Goal: Communication & Community: Answer question/provide support

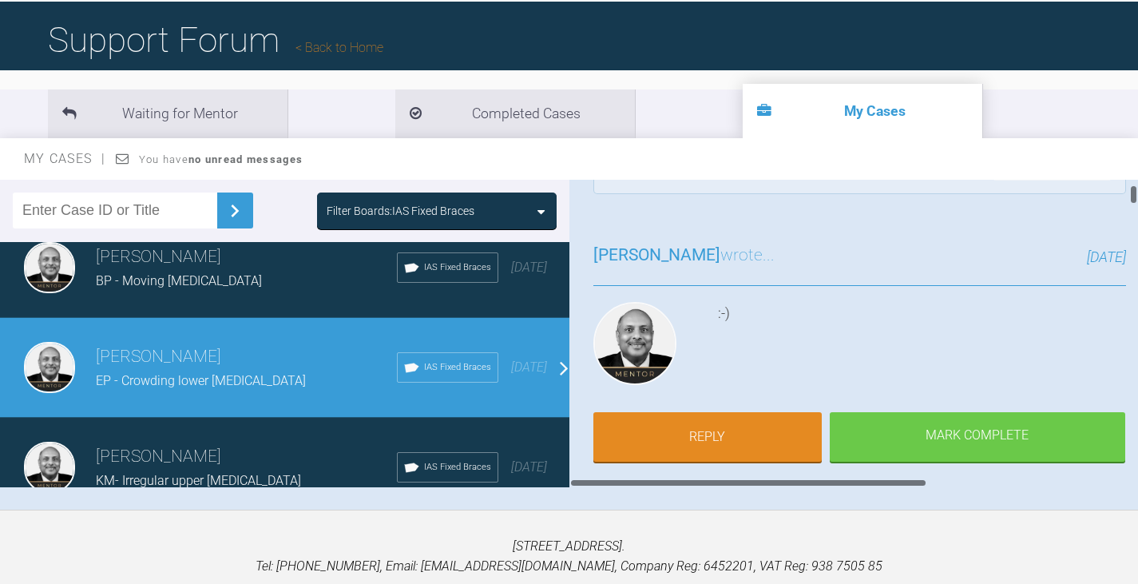
scroll to position [160, 0]
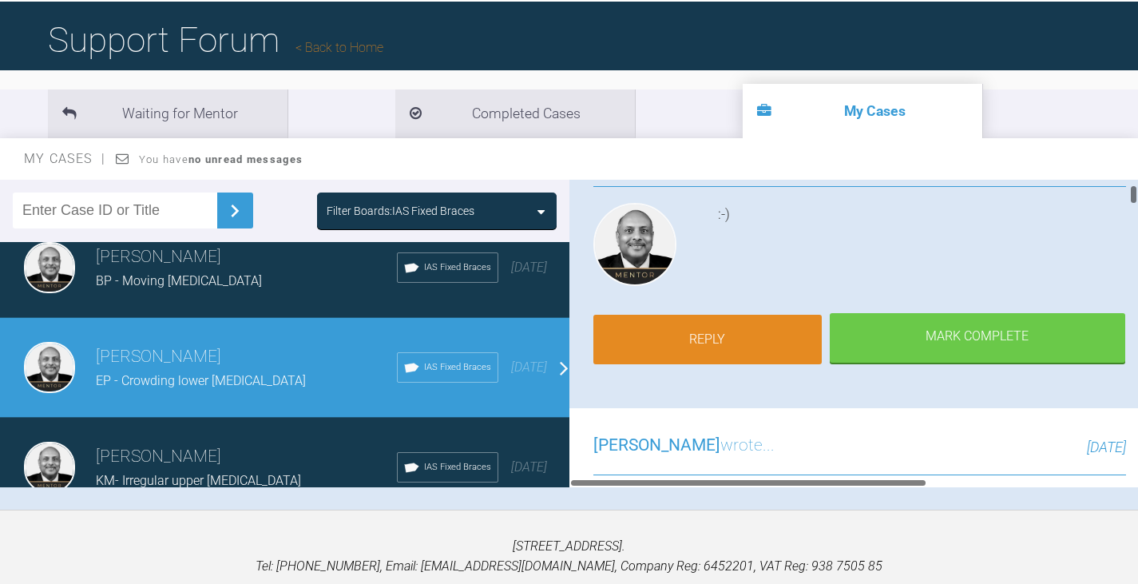
click at [696, 337] on link "Reply" at bounding box center [708, 340] width 228 height 50
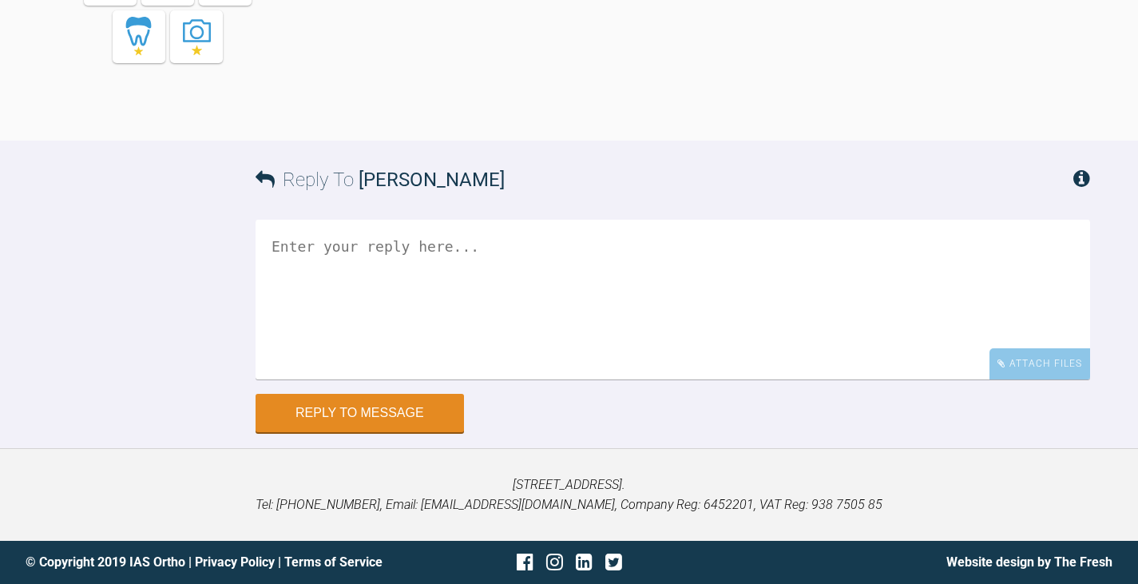
scroll to position [17548, 0]
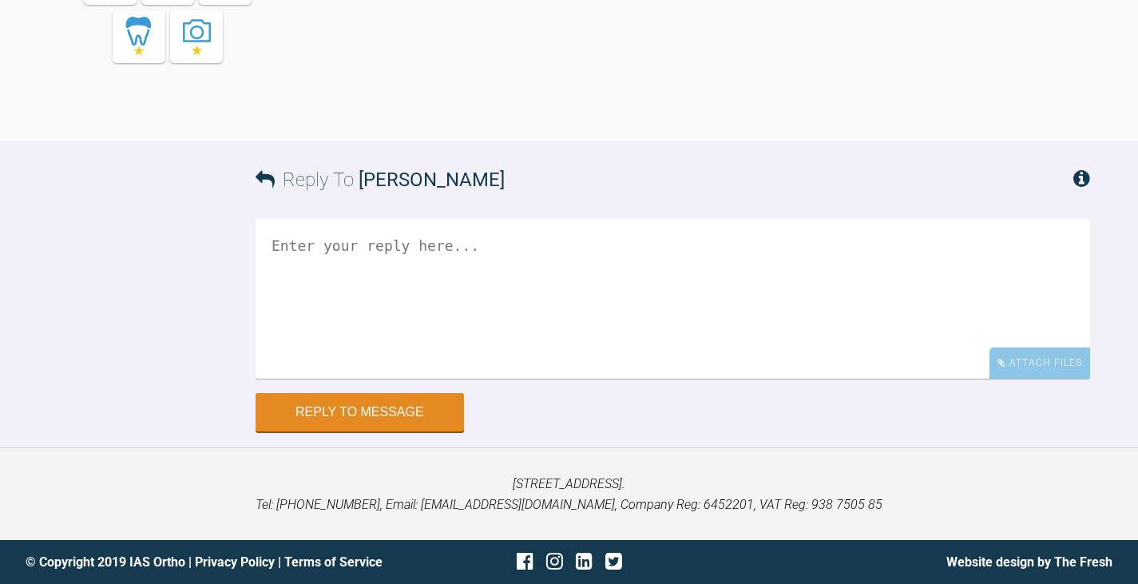
click at [288, 245] on textarea at bounding box center [673, 299] width 835 height 160
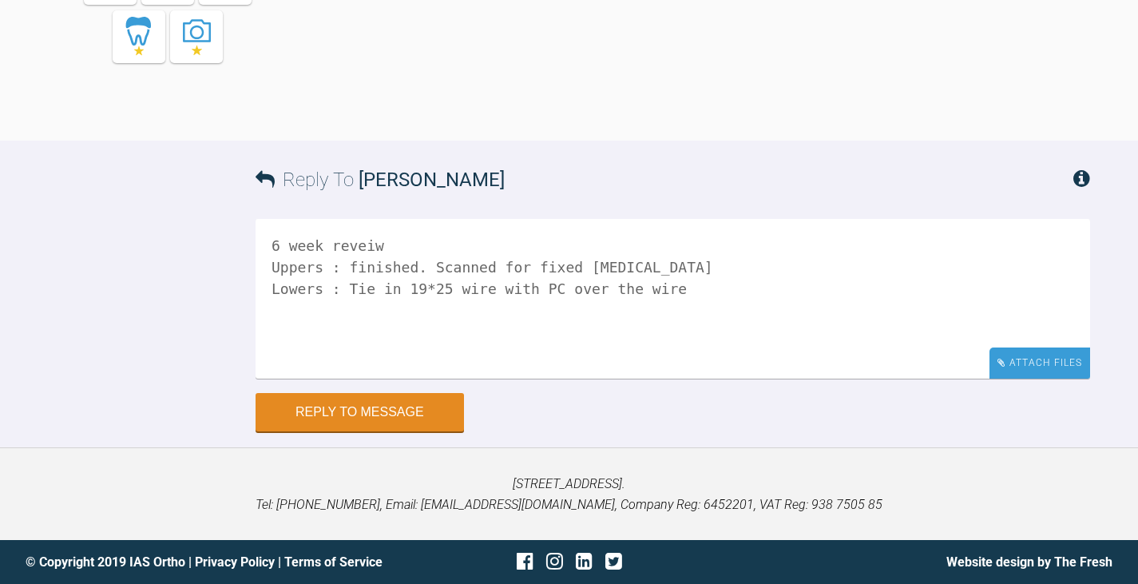
type textarea "6 week reveiw Uppers : finished. Scanned for fixed [MEDICAL_DATA] Lowers : Tie …"
click at [1054, 355] on div "Attach Files" at bounding box center [1040, 363] width 101 height 31
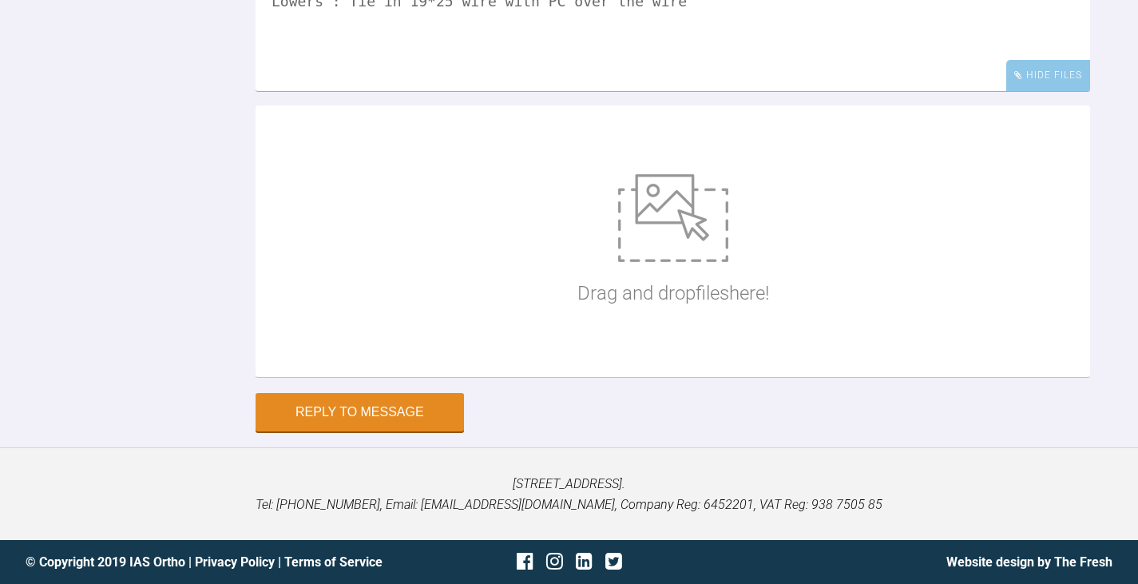
click at [672, 262] on img at bounding box center [673, 218] width 110 height 88
type input "C:\fakepath\E [PERSON_NAME] 001.JPG"
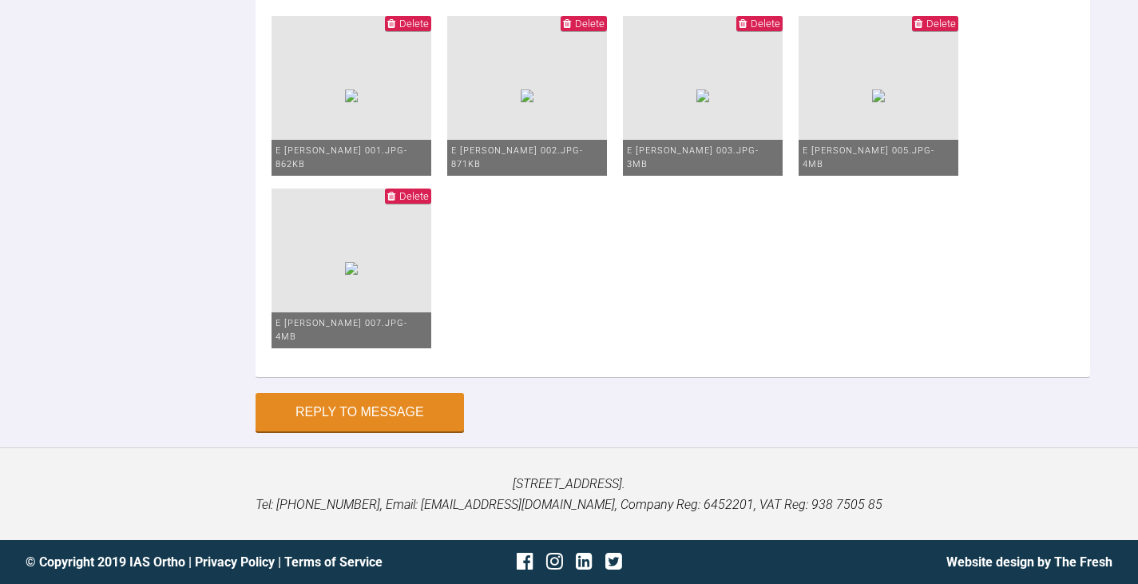
type textarea "Hi Pinks 6 week review Uppers : finished. Scanned for fixed [MEDICAL_DATA] Lowe…"
click at [325, 433] on button "Reply to Message" at bounding box center [360, 414] width 209 height 38
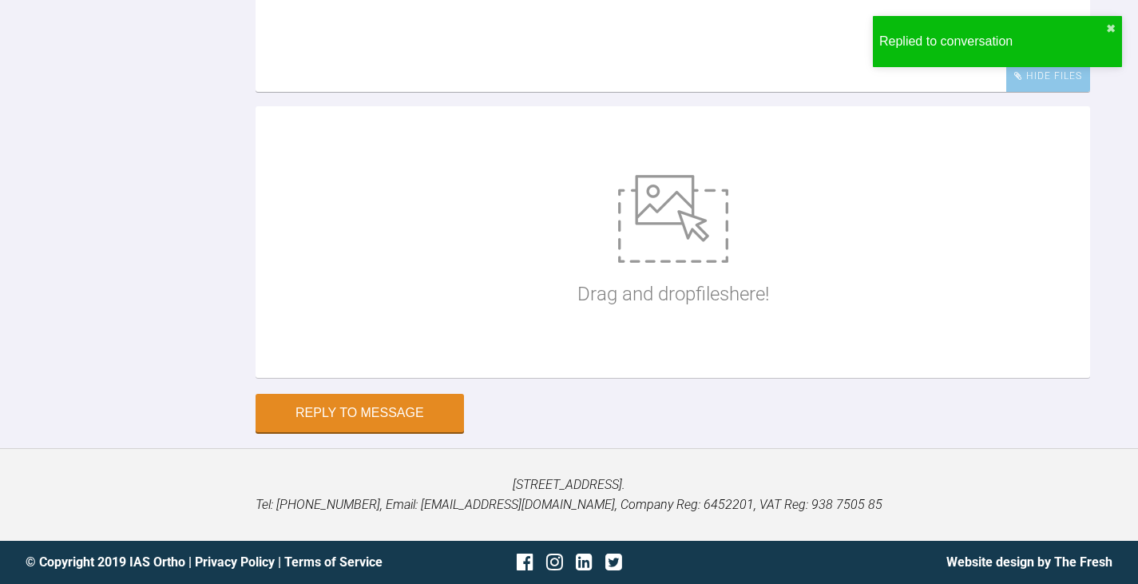
scroll to position [17937, 0]
